Goal: Information Seeking & Learning: Learn about a topic

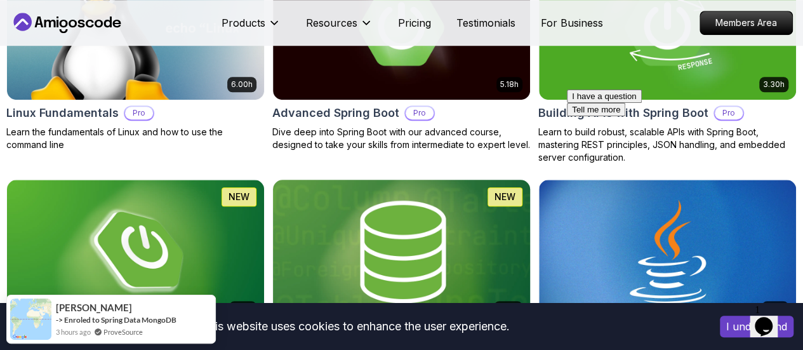
scroll to position [508, 0]
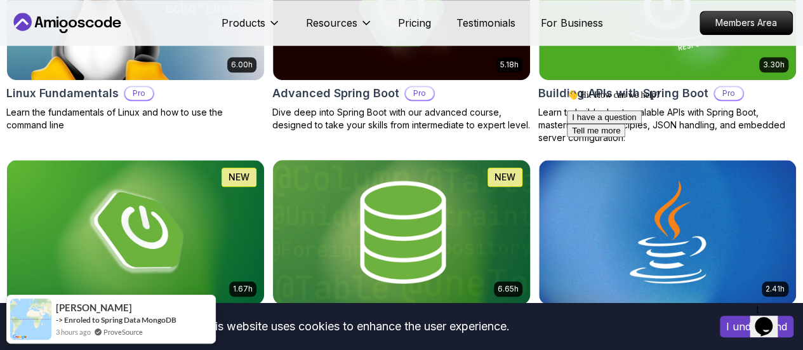
click at [488, 193] on img at bounding box center [402, 231] width 270 height 151
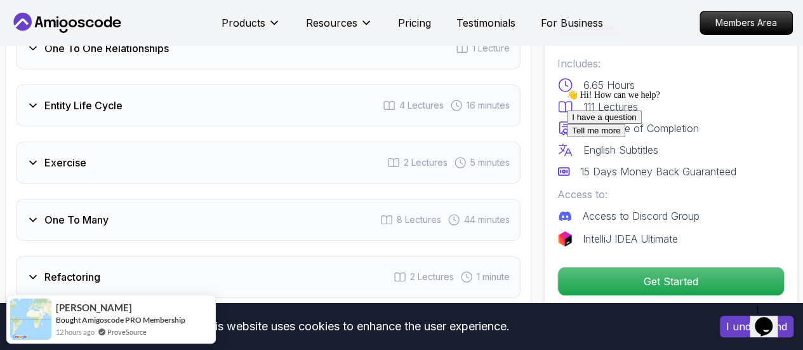
scroll to position [2413, 0]
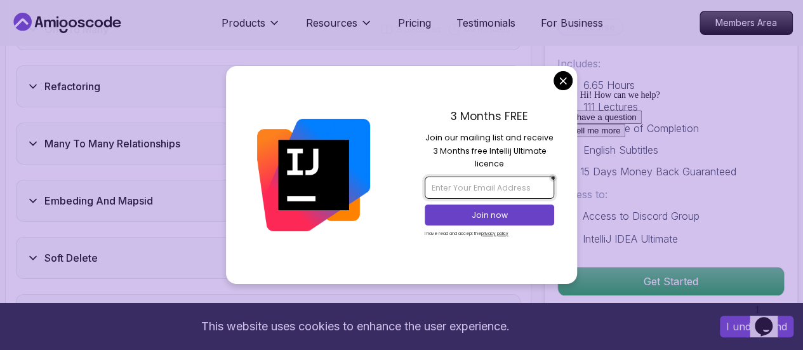
click at [479, 186] on input "email" at bounding box center [490, 188] width 130 height 22
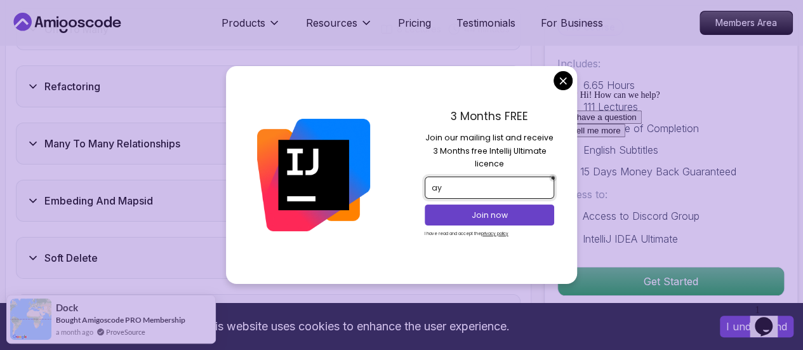
type input "a"
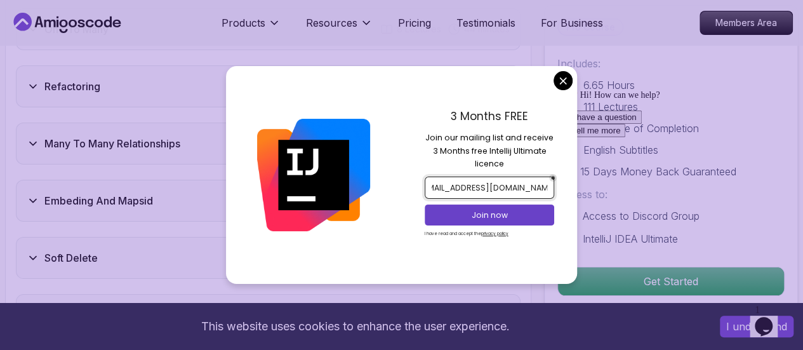
scroll to position [0, 20]
type input "shadowphantom5252@gmail.com"
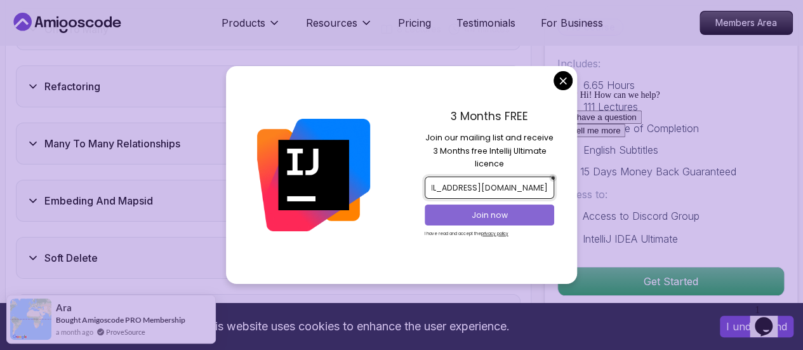
scroll to position [0, 0]
click at [508, 213] on p "Join now" at bounding box center [489, 215] width 105 height 11
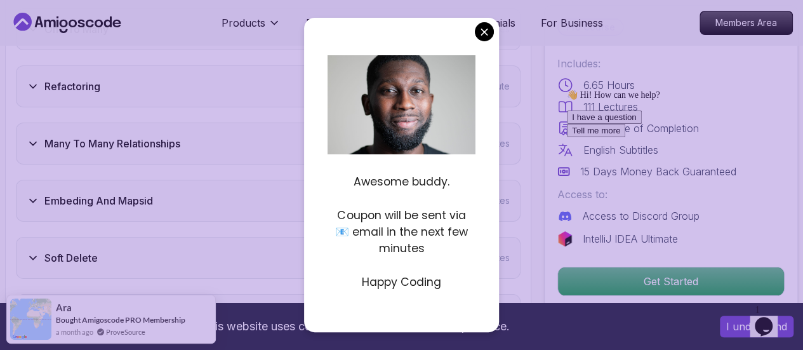
click at [571, 100] on div "👋 Hi! How can we help?" at bounding box center [681, 95] width 229 height 11
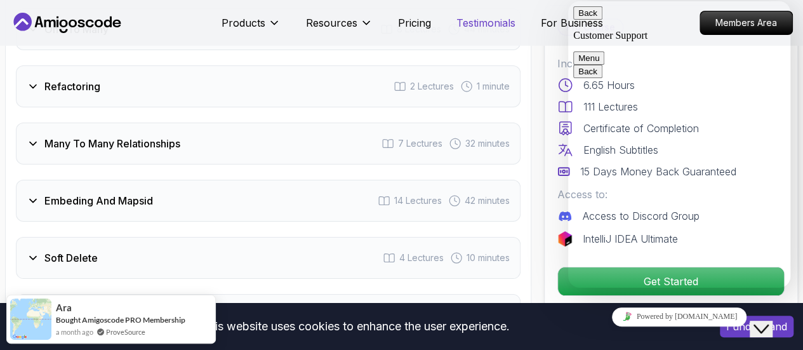
click at [599, 53] on span "Menu" at bounding box center [599, 58] width 0 height 10
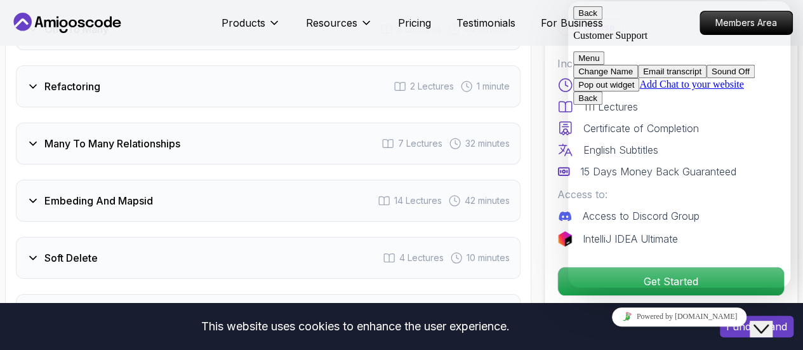
click at [767, 321] on button "Close Chat This icon closes the chat window." at bounding box center [761, 329] width 23 height 17
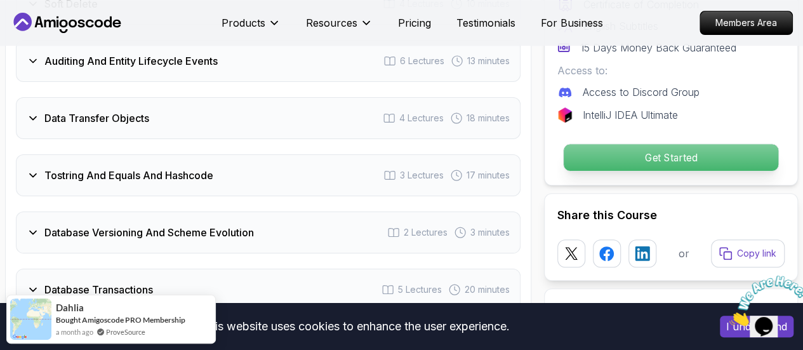
click at [677, 154] on p "Get Started" at bounding box center [671, 157] width 215 height 27
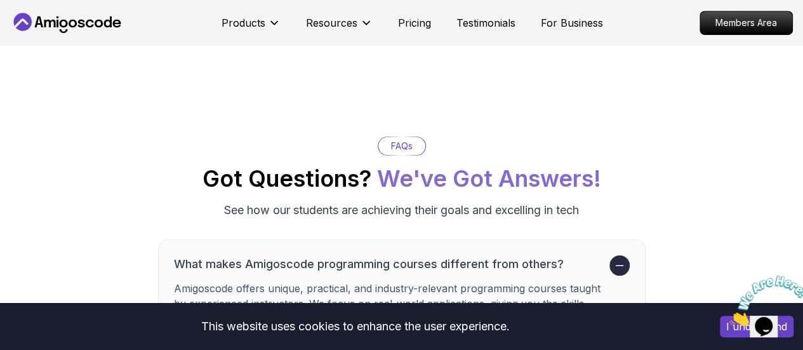
scroll to position [5285, 0]
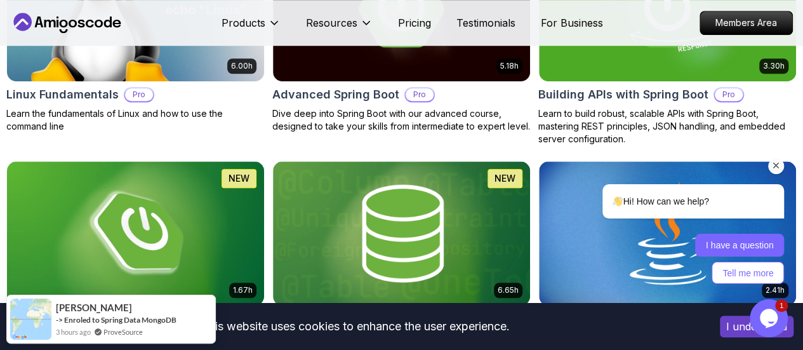
scroll to position [635, 0]
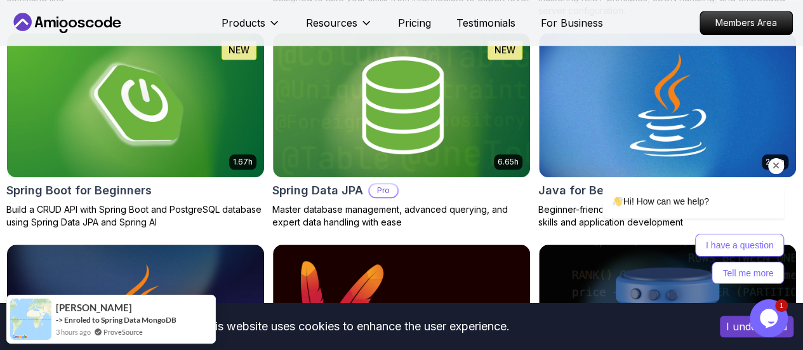
click at [779, 164] on icon "Chat attention grabber" at bounding box center [776, 165] width 11 height 11
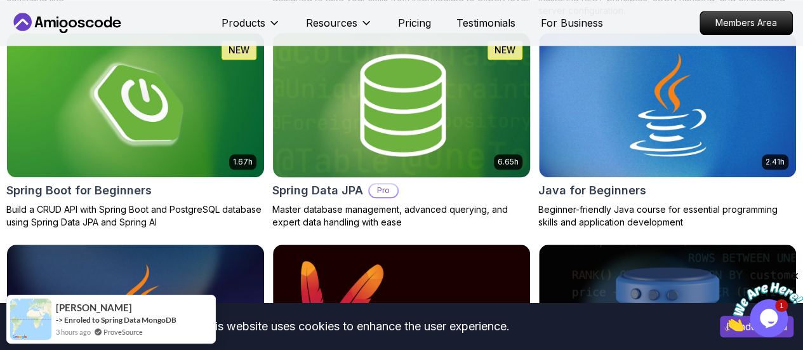
scroll to position [571, 0]
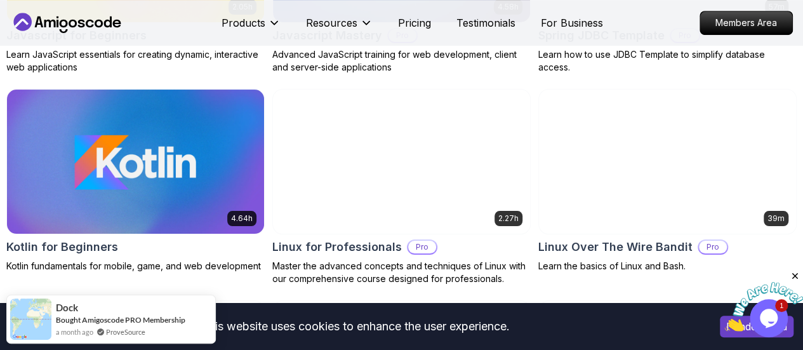
scroll to position [2730, 0]
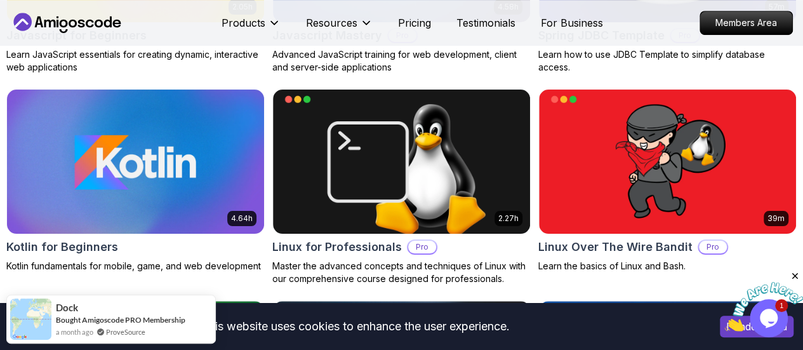
click at [0, 0] on button "Free" at bounding box center [0, 0] width 0 height 0
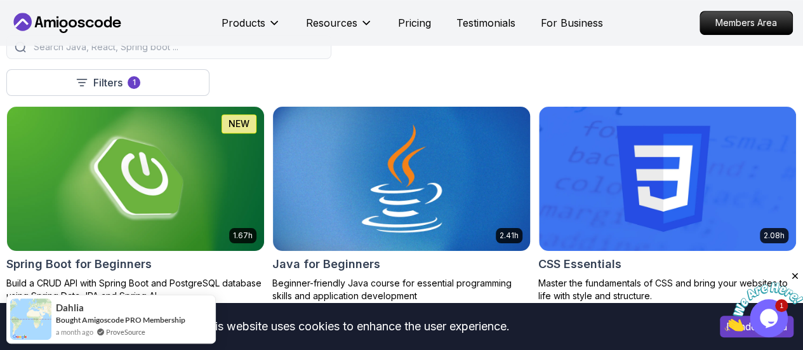
scroll to position [317, 0]
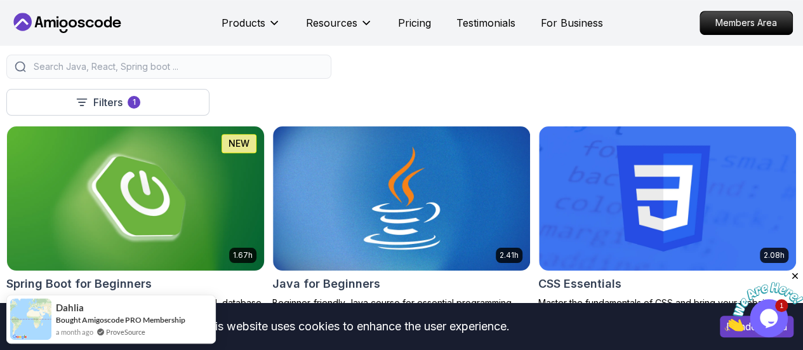
click at [270, 174] on img at bounding box center [136, 198] width 270 height 151
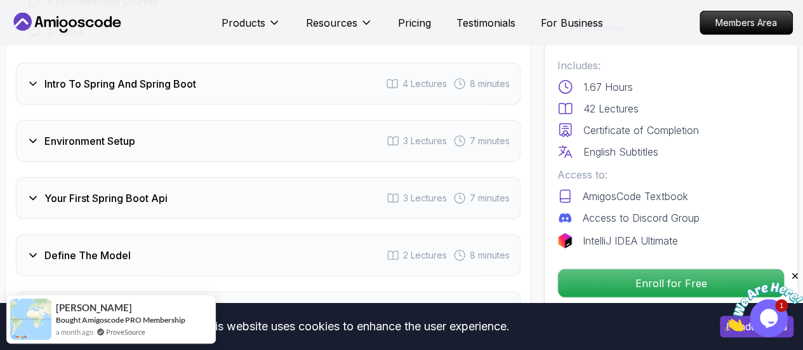
scroll to position [1651, 0]
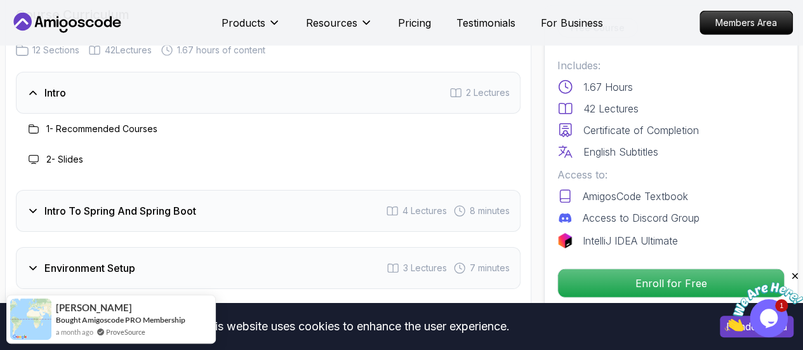
click at [225, 211] on div "Intro To Spring And Spring Boot 4 Lectures 8 minutes" at bounding box center [268, 211] width 505 height 42
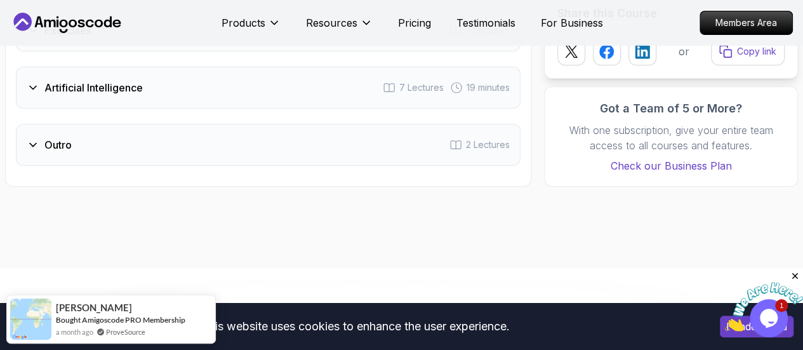
click at [304, 129] on div "Outro 2 Lectures" at bounding box center [268, 145] width 505 height 42
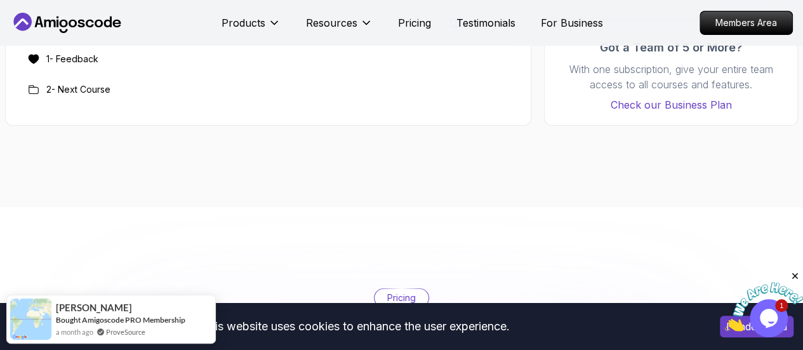
scroll to position [2227, 0]
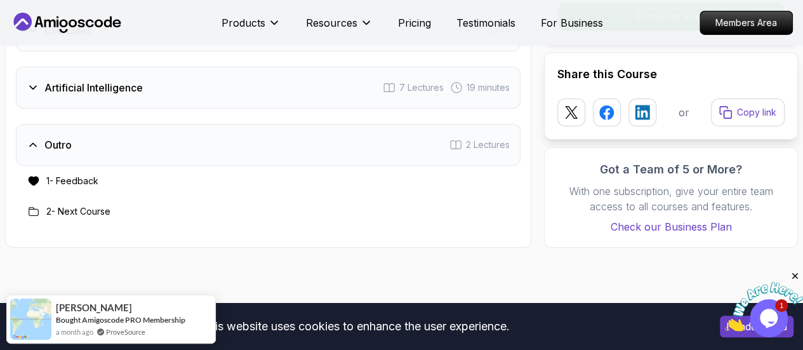
click at [330, 86] on div "Artificial Intelligence 7 Lectures 19 minutes" at bounding box center [268, 88] width 505 height 42
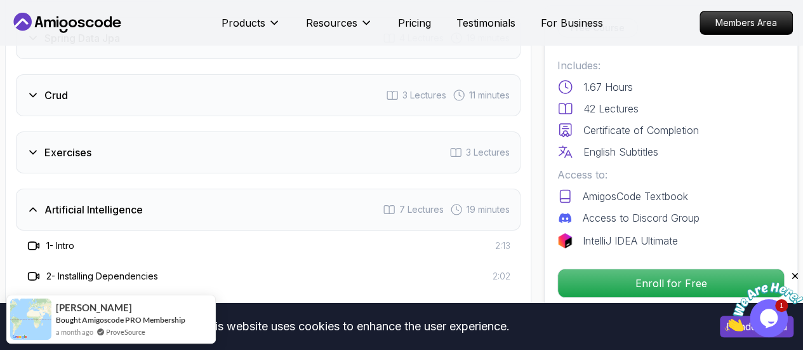
scroll to position [2100, 0]
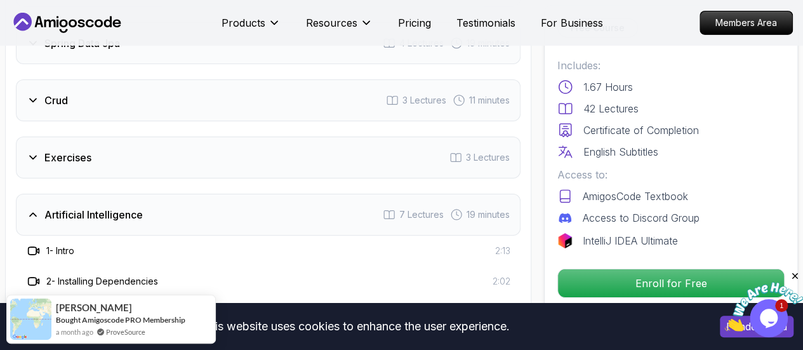
click at [289, 151] on div "Exercises 3 Lectures" at bounding box center [268, 158] width 505 height 42
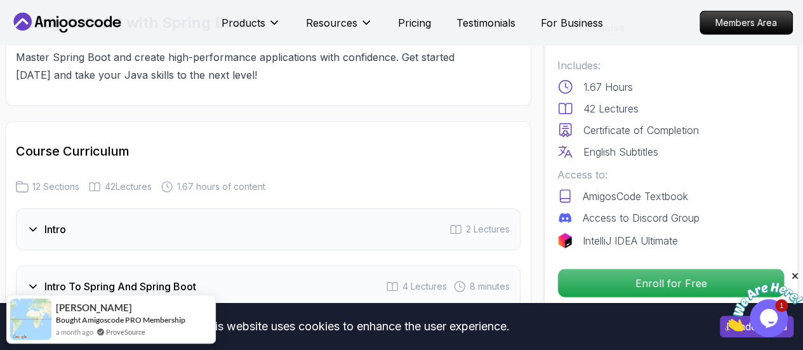
scroll to position [1465, 0]
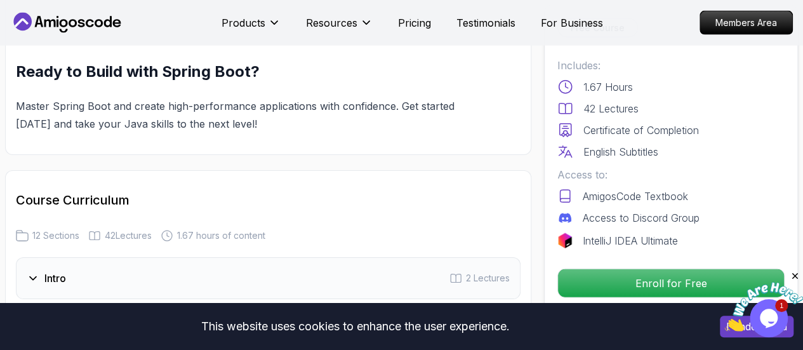
click at [54, 275] on h3 "Intro" at bounding box center [55, 277] width 22 height 15
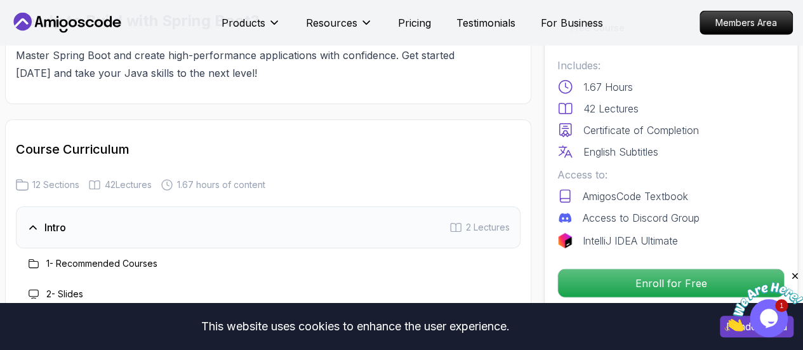
scroll to position [1656, 0]
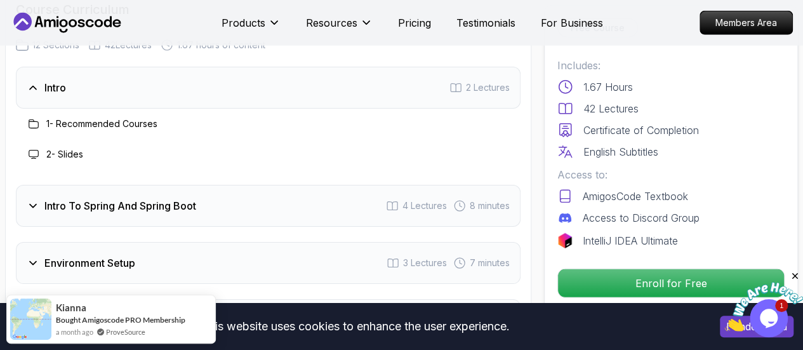
click at [81, 214] on div "Intro To Spring And Spring Boot 4 Lectures 8 minutes" at bounding box center [268, 206] width 505 height 42
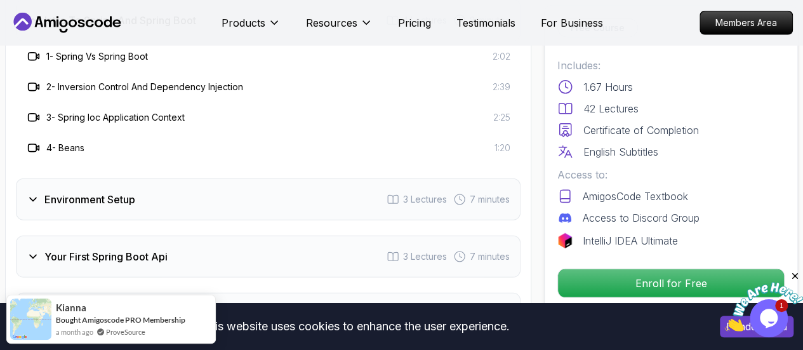
scroll to position [1783, 0]
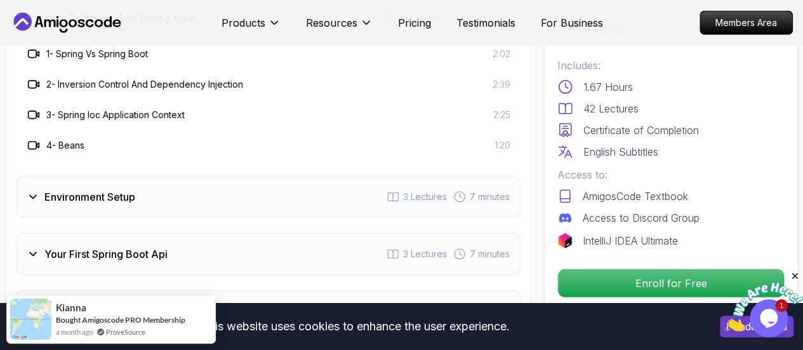
click at [113, 194] on h3 "Environment Setup" at bounding box center [89, 196] width 91 height 15
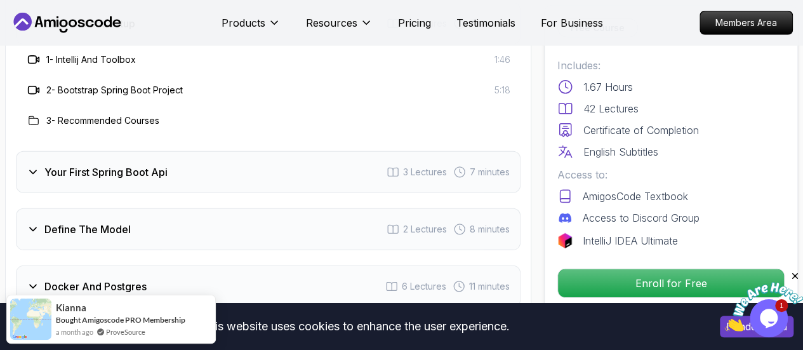
scroll to position [1846, 0]
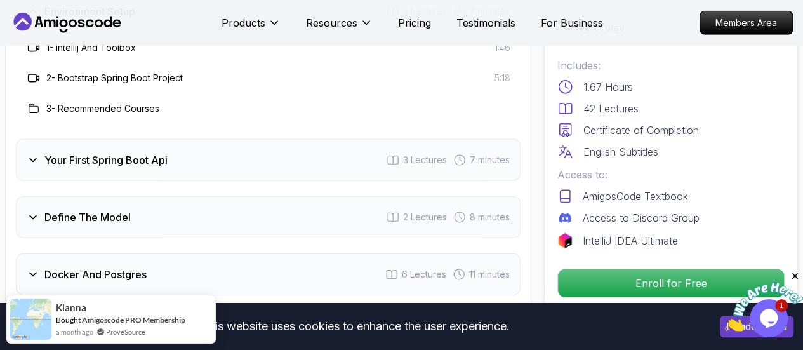
click at [118, 162] on h3 "Your First Spring Boot Api" at bounding box center [105, 159] width 123 height 15
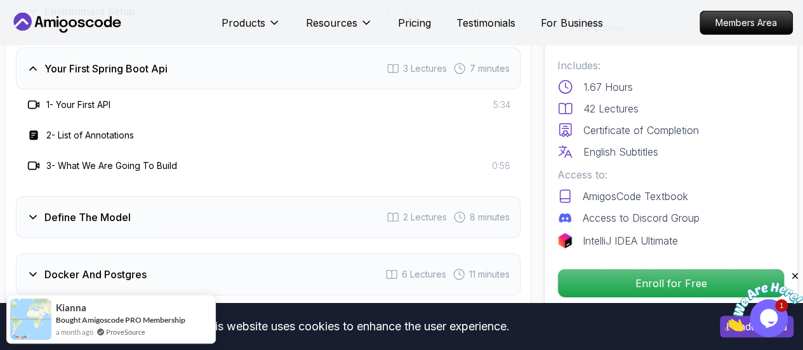
click at [119, 215] on h3 "Define The Model" at bounding box center [87, 217] width 86 height 15
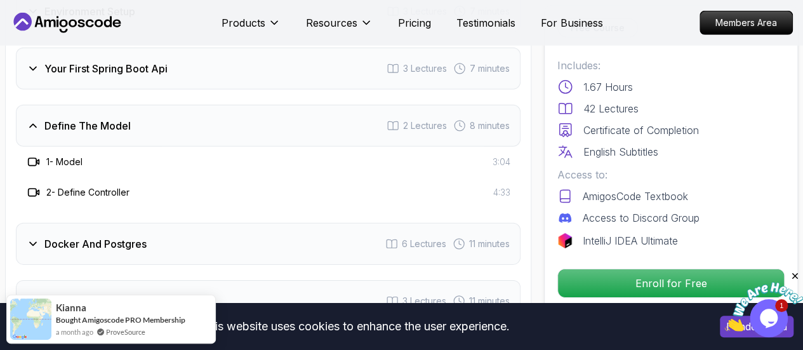
click at [109, 236] on h3 "Docker And Postgres" at bounding box center [95, 243] width 102 height 15
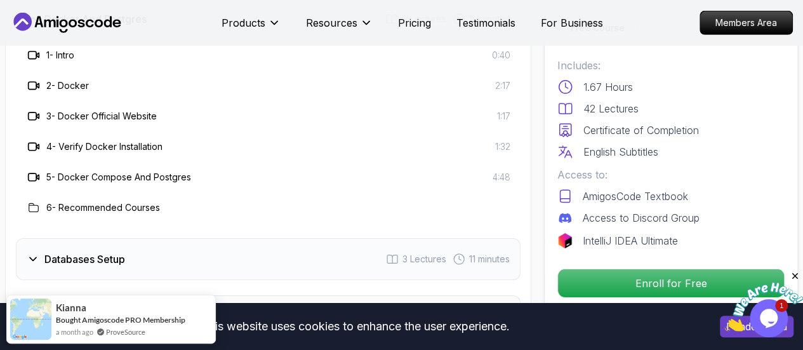
scroll to position [2037, 0]
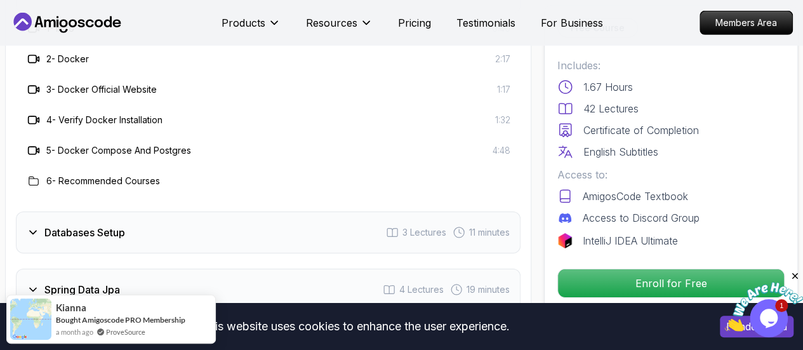
click at [102, 225] on h3 "Databases Setup" at bounding box center [84, 232] width 81 height 15
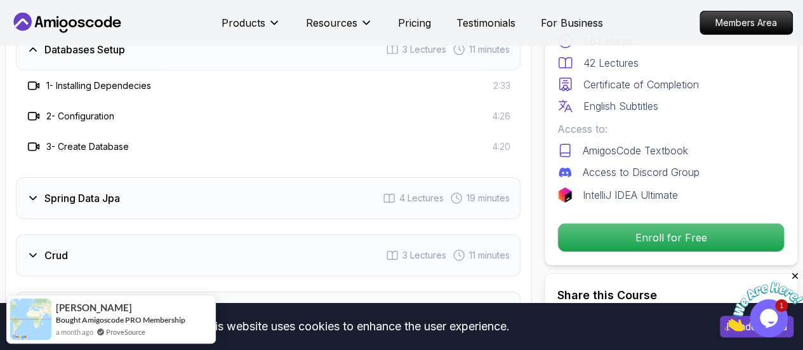
click at [95, 193] on h3 "Spring Data Jpa" at bounding box center [82, 197] width 76 height 15
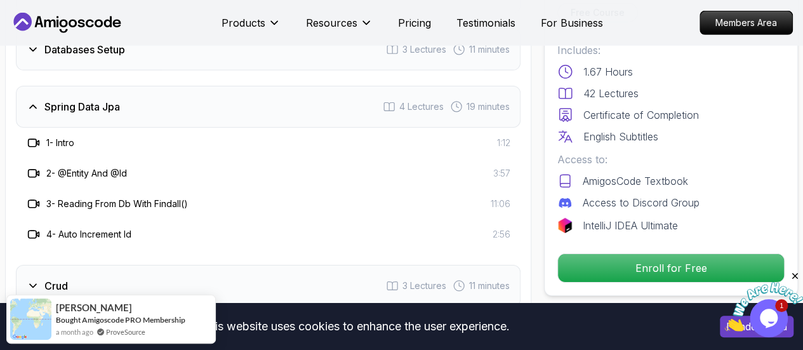
click at [110, 272] on div "Crud 3 Lectures 11 minutes" at bounding box center [268, 286] width 505 height 42
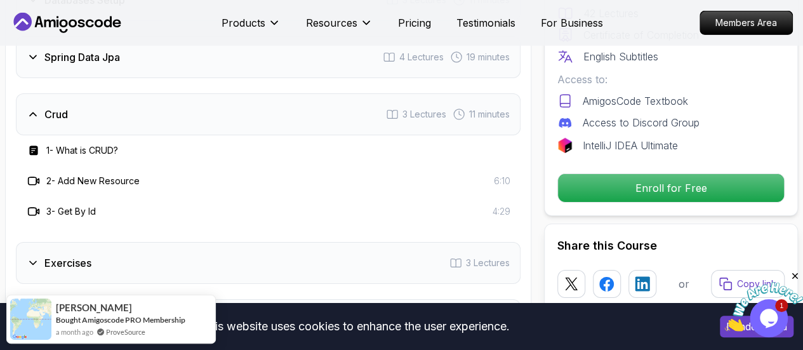
scroll to position [2164, 0]
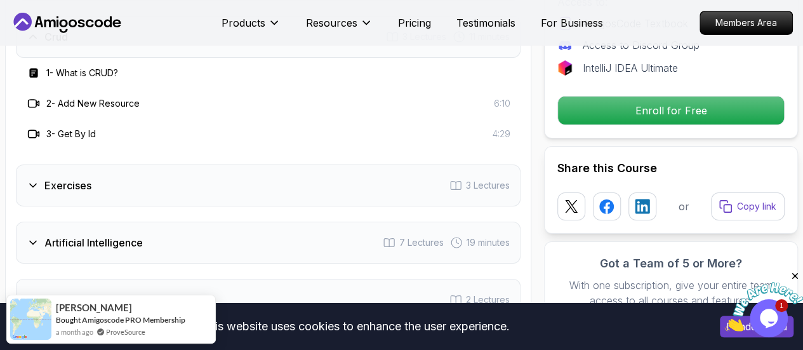
click at [103, 190] on div "Exercises 3 Lectures" at bounding box center [268, 185] width 505 height 42
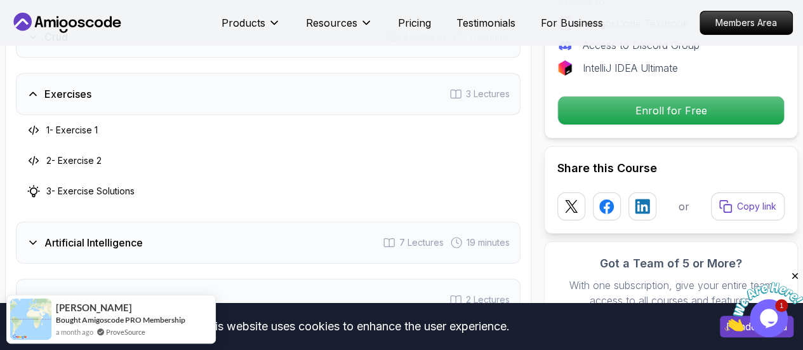
click at [62, 126] on h3 "1 - Exercise 1" at bounding box center [71, 130] width 51 height 13
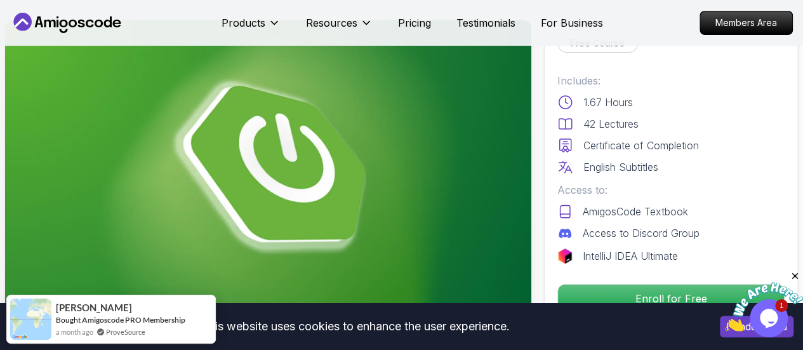
scroll to position [0, 0]
